Goal: Task Accomplishment & Management: Use online tool/utility

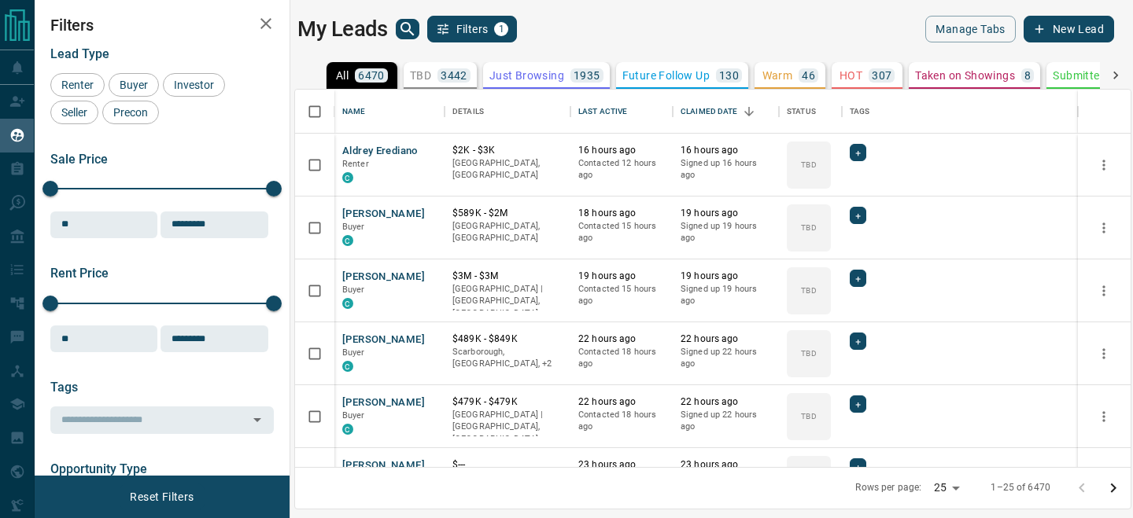
scroll to position [378, 835]
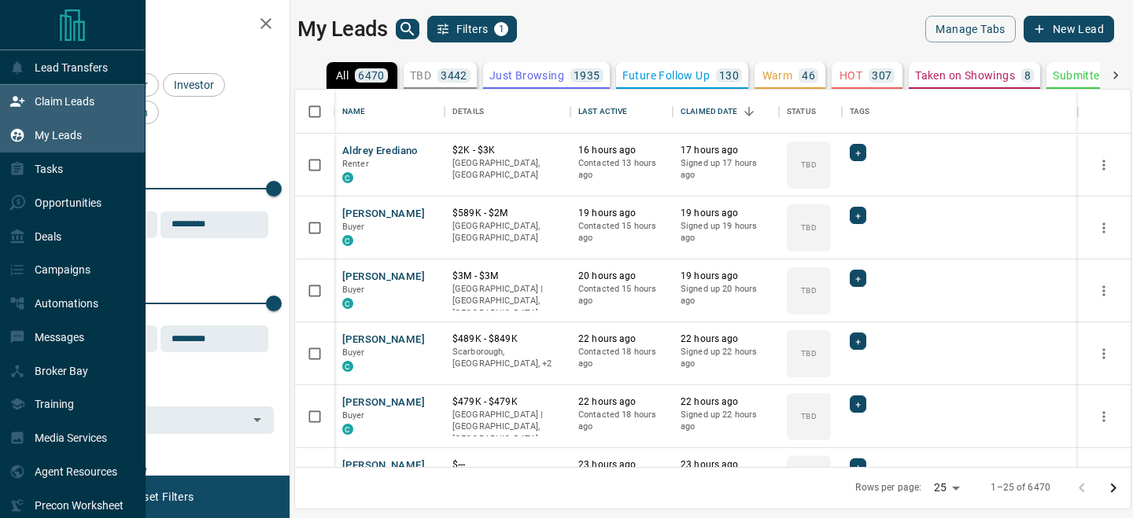
click at [40, 99] on p "Claim Leads" at bounding box center [65, 101] width 60 height 13
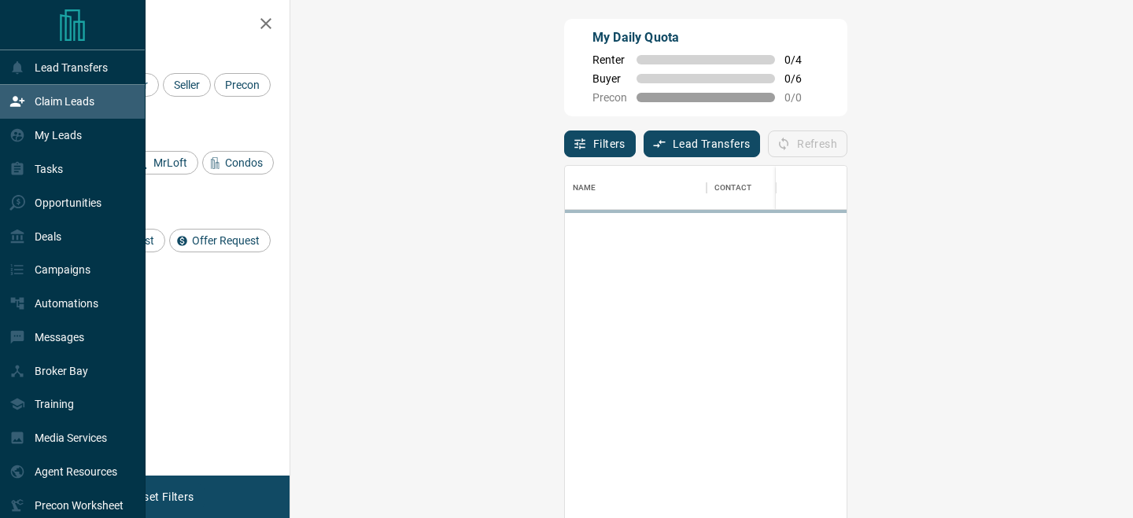
scroll to position [389, 809]
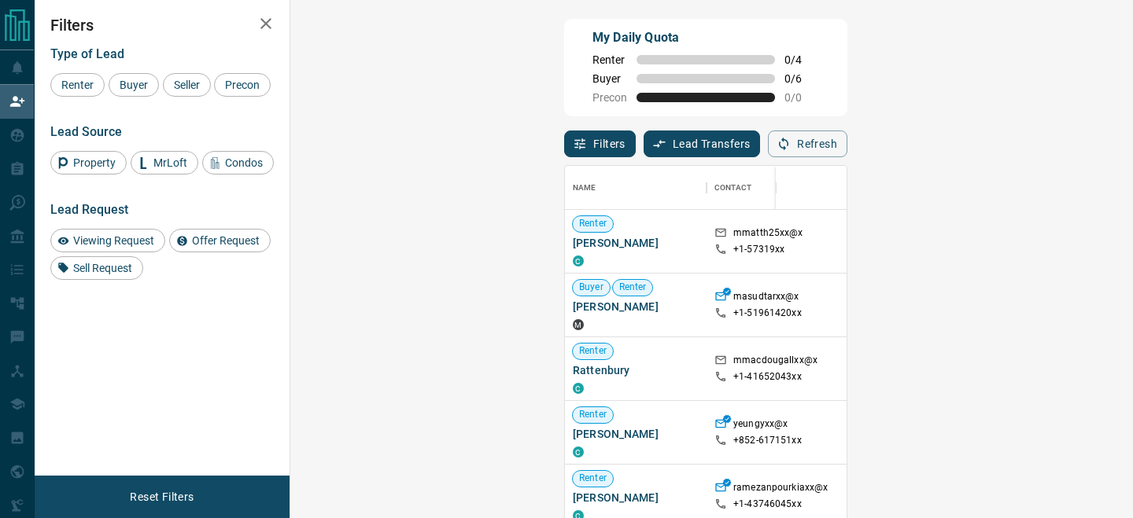
click at [564, 150] on button "Filters" at bounding box center [600, 144] width 72 height 27
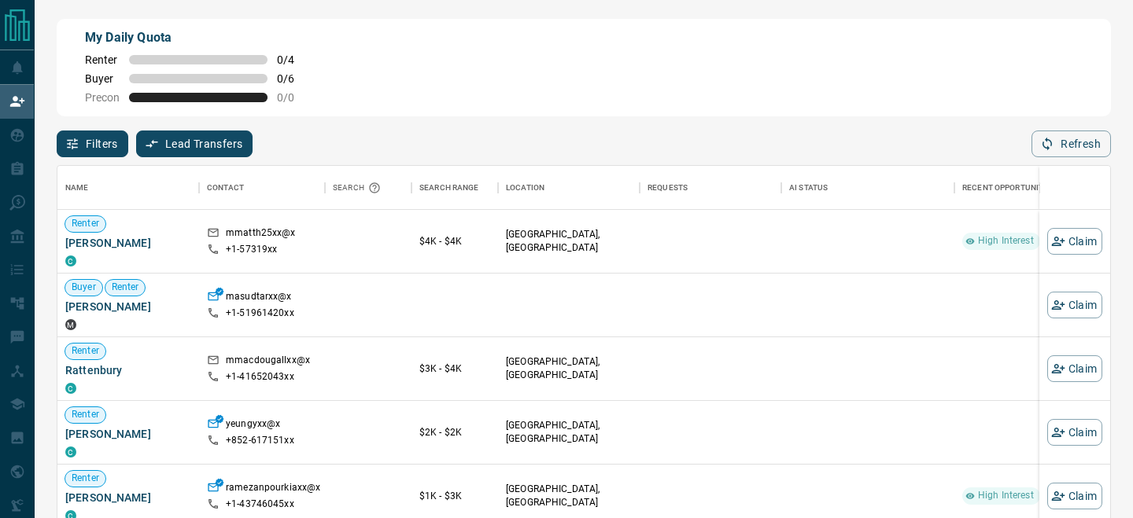
scroll to position [389, 1052]
click at [117, 144] on button "Filters" at bounding box center [93, 144] width 72 height 27
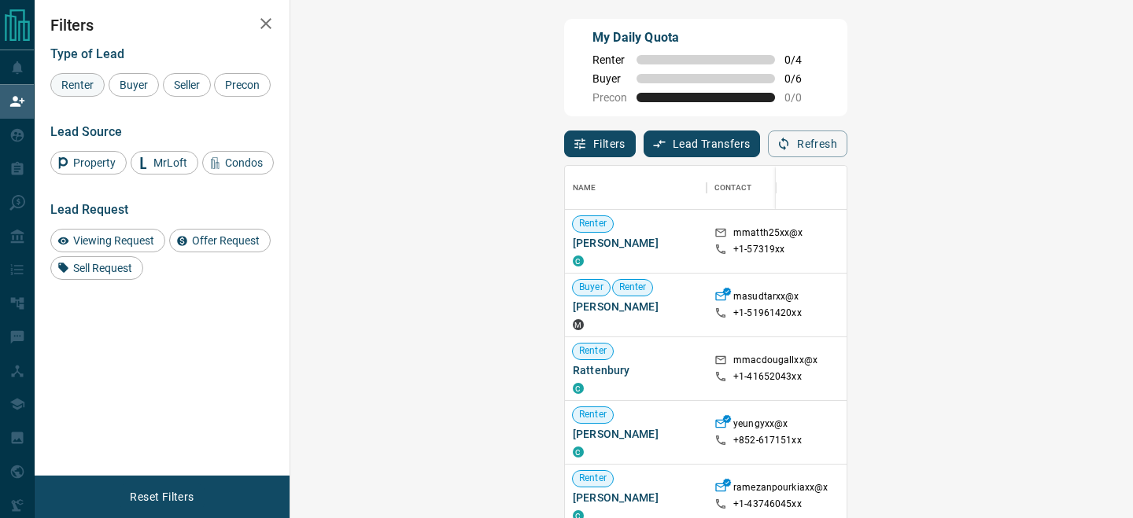
scroll to position [389, 809]
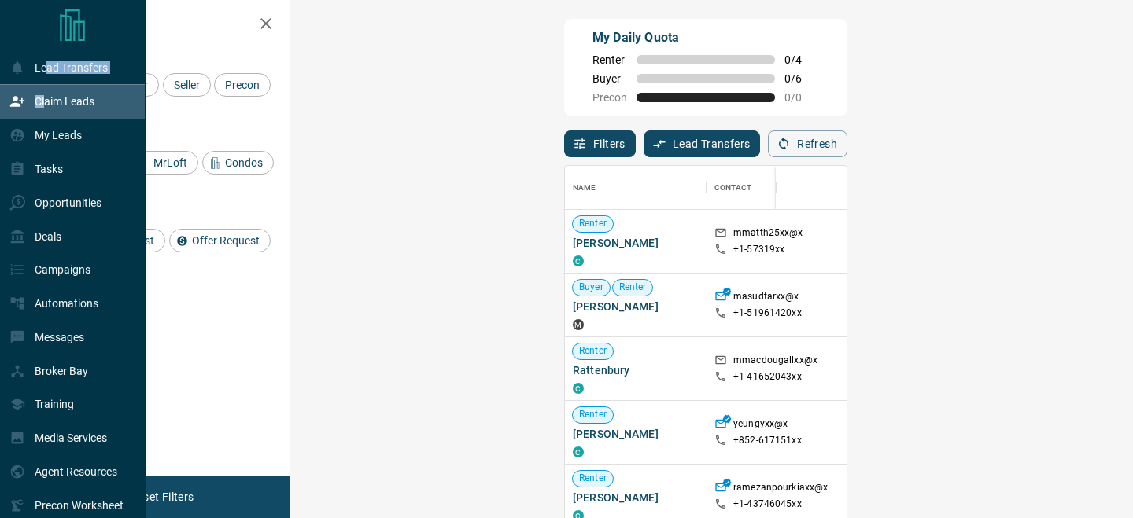
drag, startPoint x: 47, startPoint y: 72, endPoint x: 43, endPoint y: 100, distance: 27.8
click at [43, 100] on div "Lead Transfers Claim Leads My Leads Tasks Opportunities Deals Campaigns Automat…" at bounding box center [72, 303] width 145 height 507
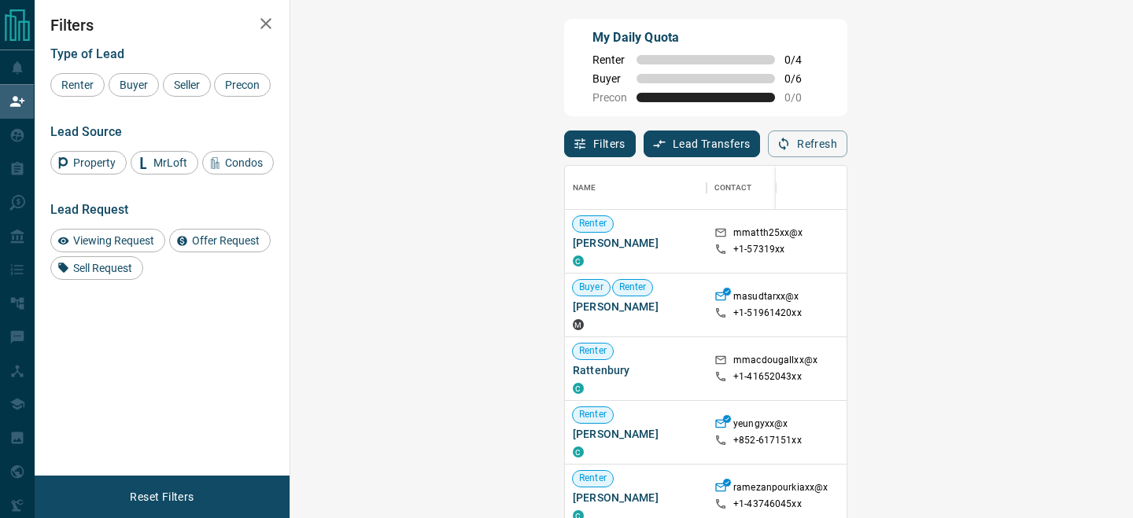
click at [173, 53] on div "Type of Lead" at bounding box center [161, 53] width 223 height 15
click at [129, 84] on span "Buyer" at bounding box center [133, 85] width 39 height 13
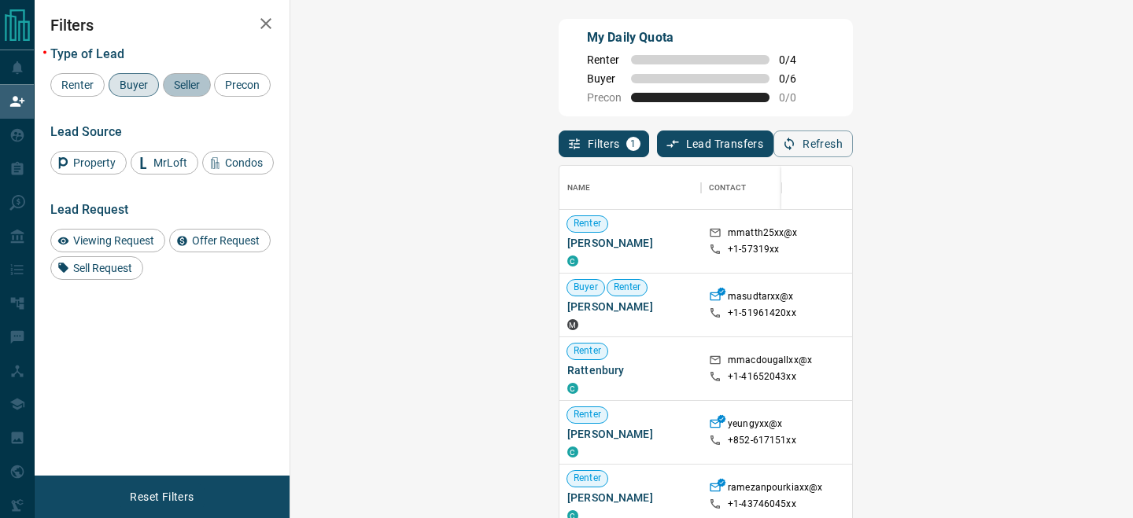
click at [181, 89] on span "Seller" at bounding box center [186, 85] width 37 height 13
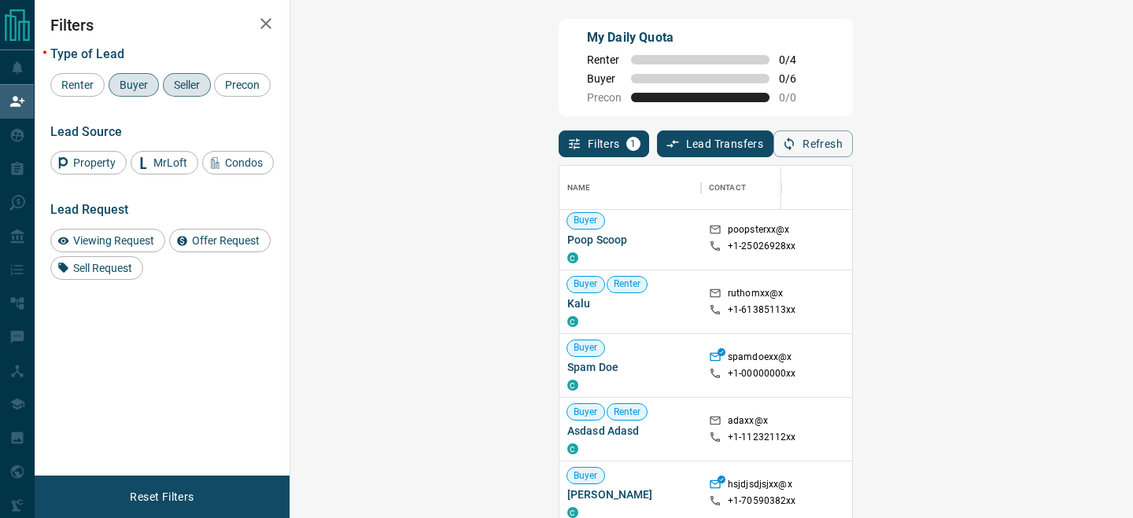
scroll to position [0, 0]
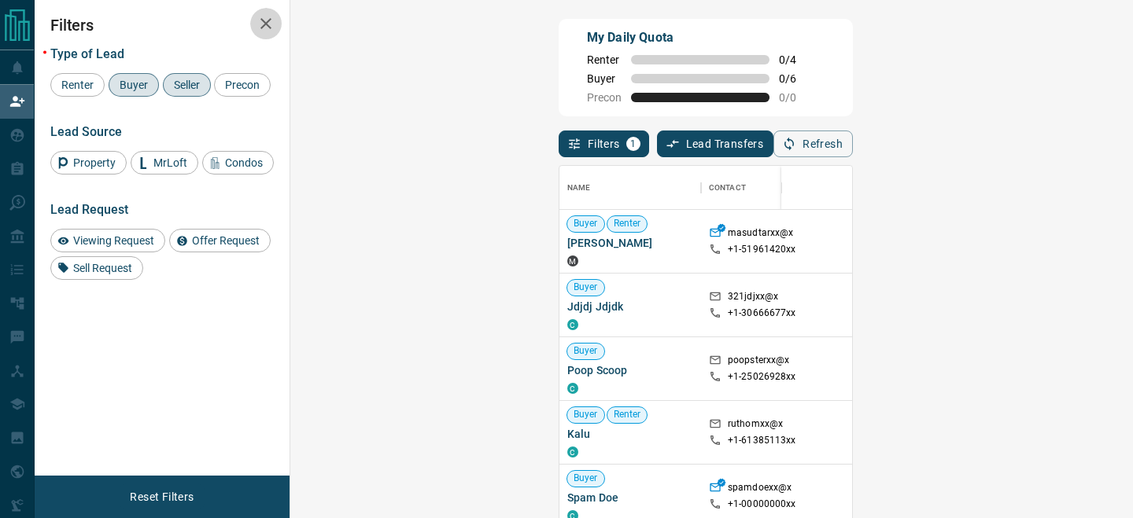
click at [270, 28] on icon "button" at bounding box center [265, 23] width 11 height 11
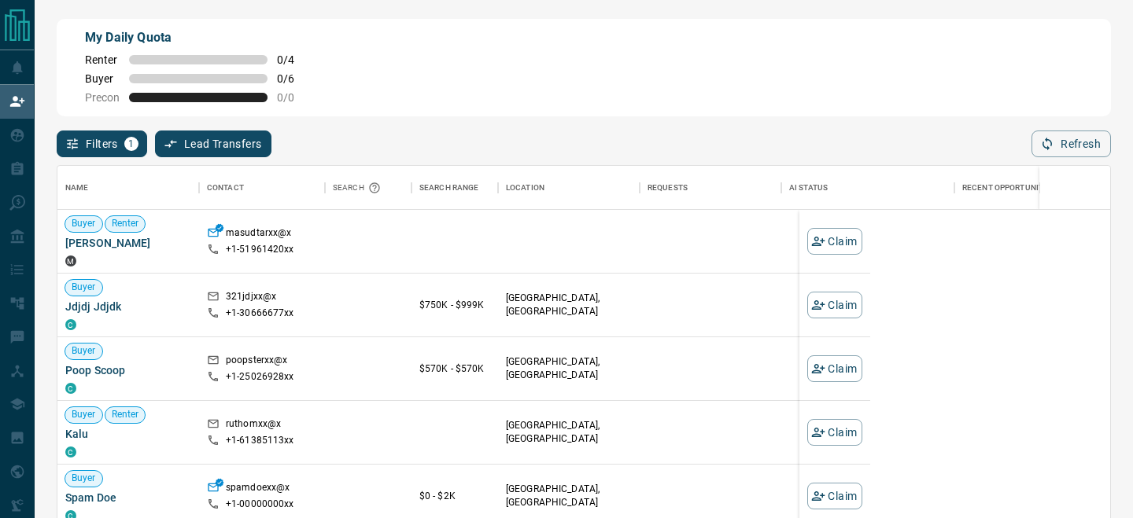
scroll to position [389, 1052]
